Goal: Task Accomplishment & Management: Use online tool/utility

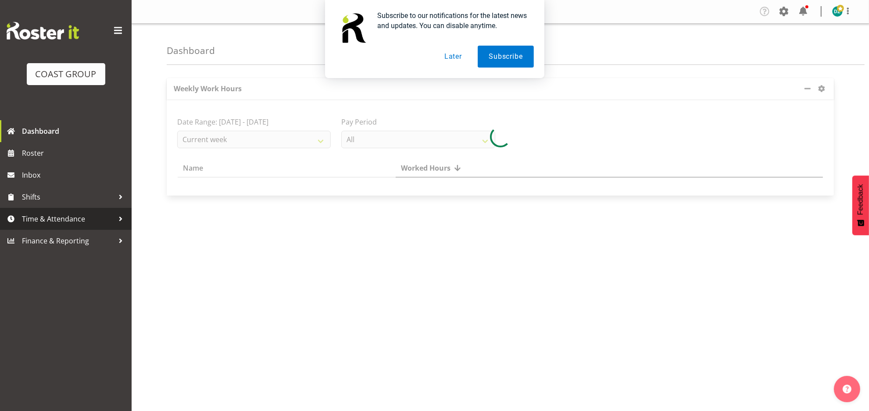
click at [64, 220] on span "Time & Attendance" at bounding box center [68, 218] width 92 height 13
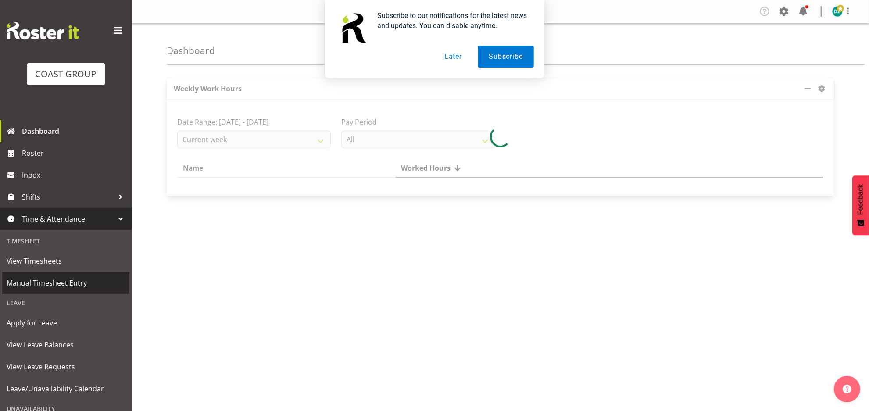
click at [60, 281] on span "Manual Timesheet Entry" at bounding box center [66, 282] width 118 height 13
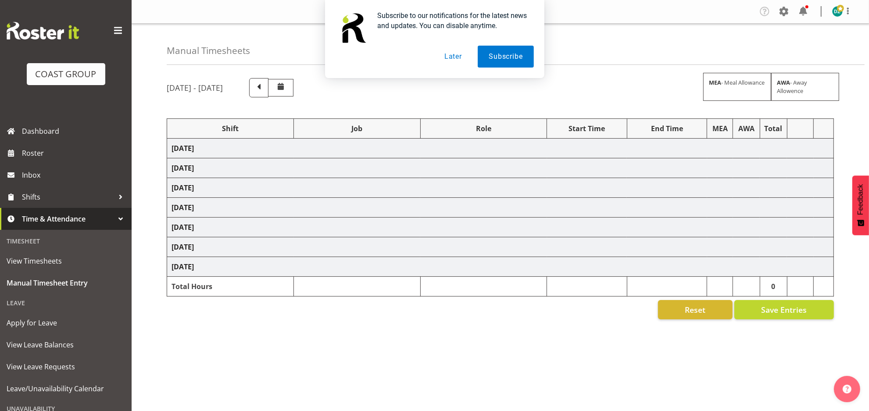
click at [451, 52] on button "Later" at bounding box center [452, 57] width 39 height 22
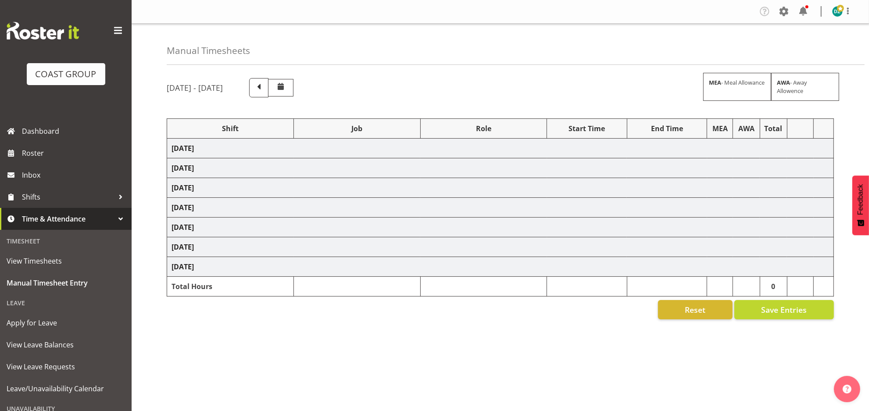
select select "50819"
select select "47"
select select "50819"
select select "47"
select select "50819"
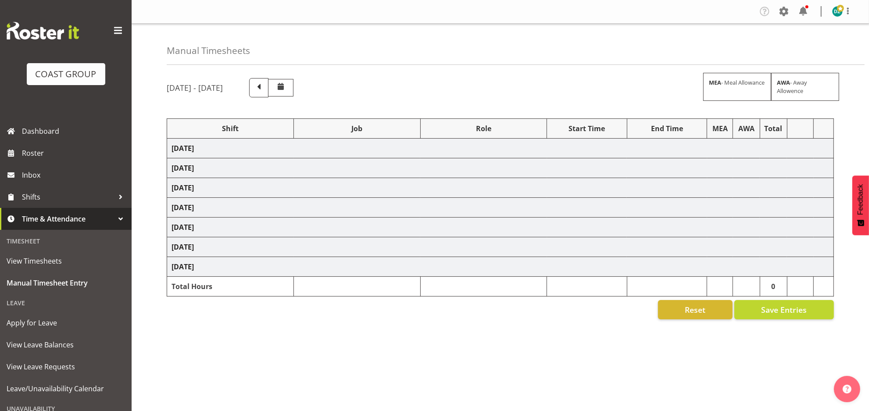
select select "47"
select select "50819"
select select "47"
select select "50819"
select select "47"
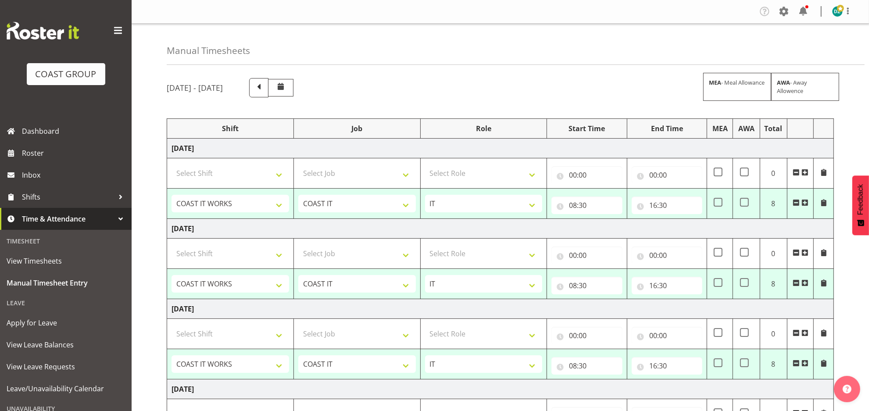
scroll to position [284, 0]
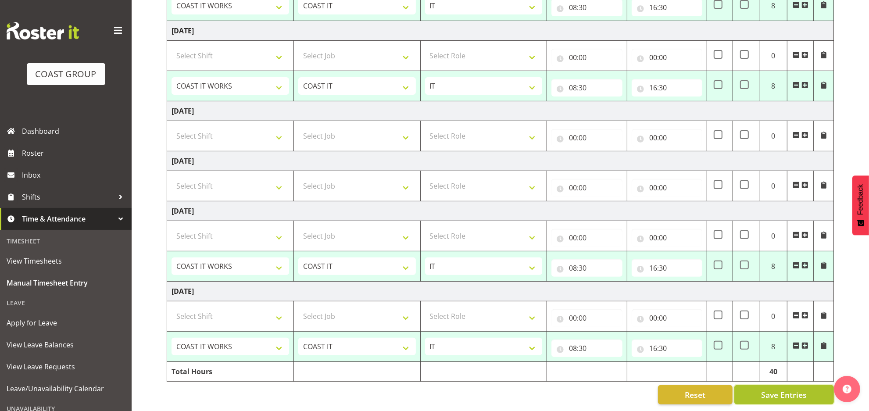
click at [790, 389] on span "Save Entries" at bounding box center [784, 394] width 46 height 11
select select "50819"
select select "47"
select select "50819"
select select "47"
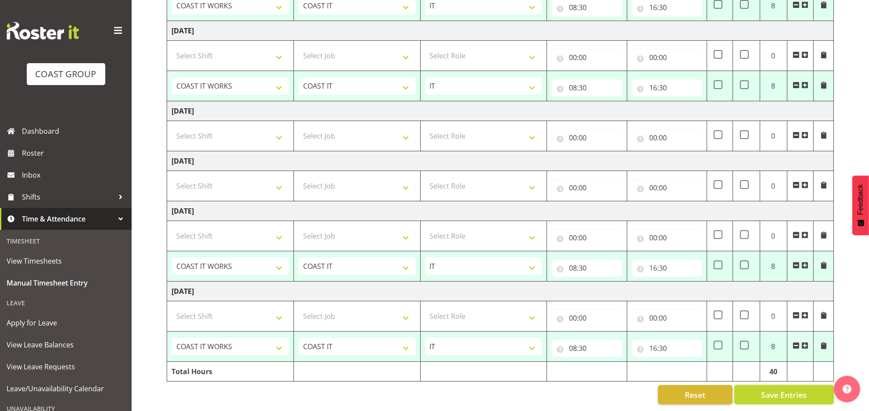
select select "50819"
select select "47"
select select "50819"
select select "47"
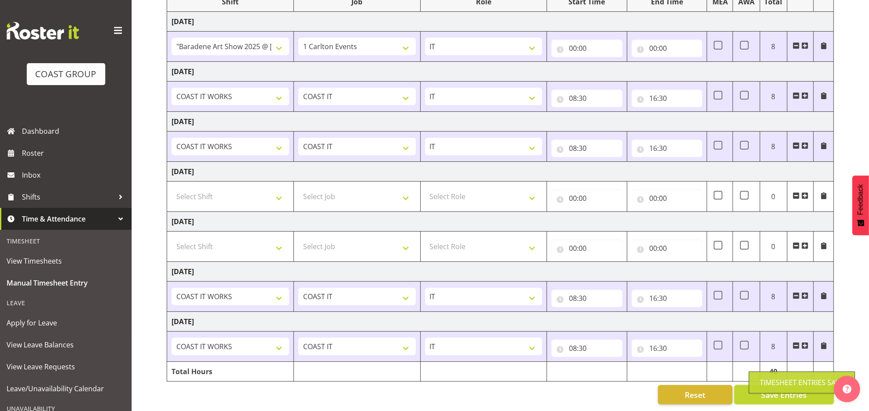
select select "50819"
select select "47"
type input "08:30"
type input "16:30"
select select "50819"
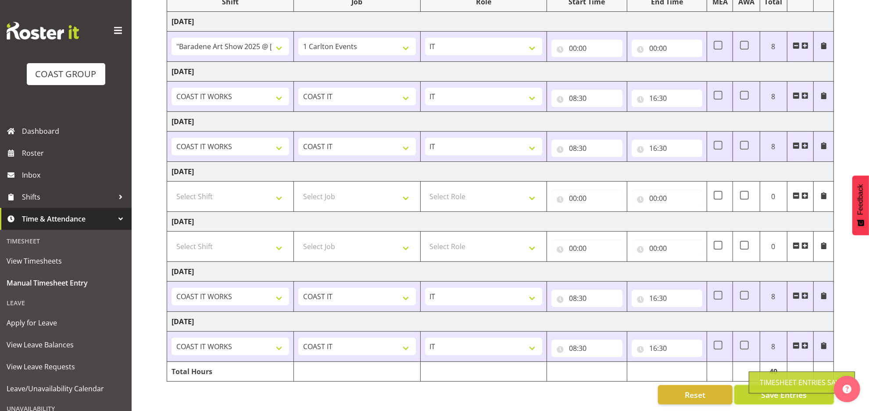
select select "47"
select select "50819"
select select "47"
select select "50819"
select select "47"
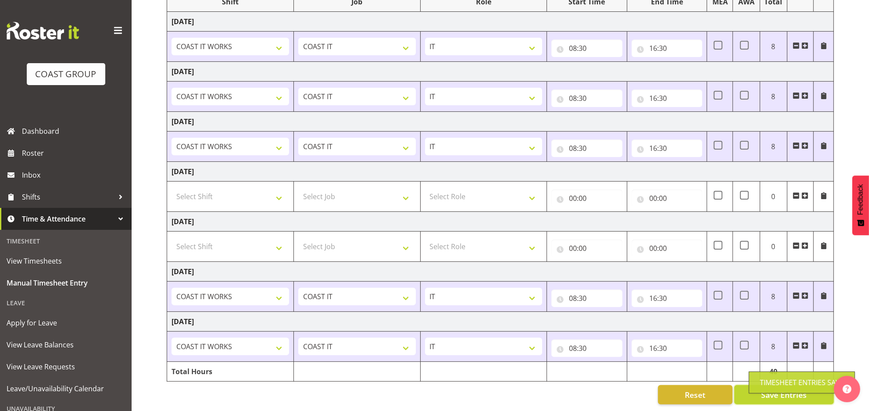
select select "50819"
select select "47"
